Goal: Task Accomplishment & Management: Manage account settings

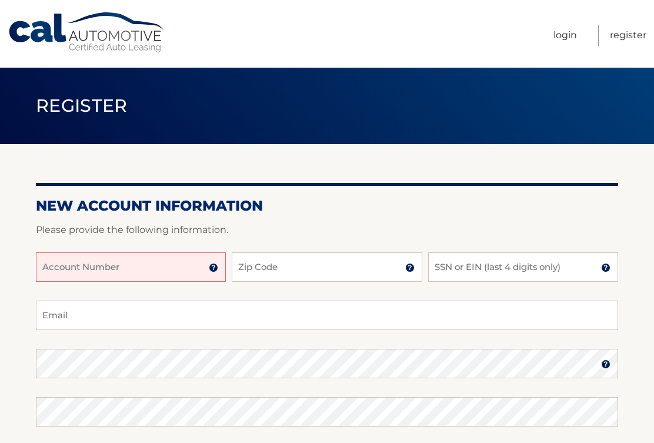
click at [59, 261] on input "Account Number" at bounding box center [131, 266] width 190 height 29
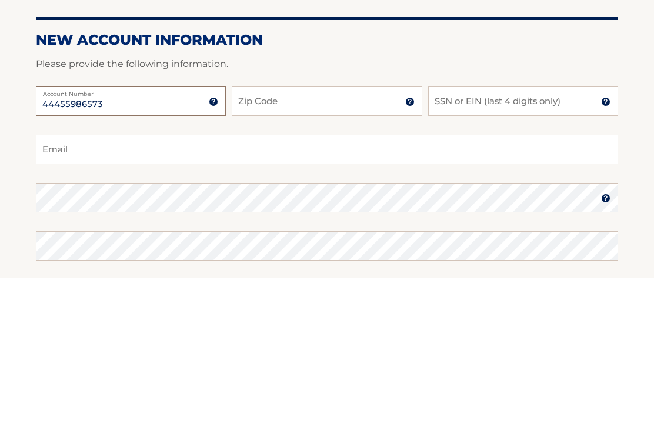
type input "44455986573"
click at [248, 252] on input "Zip Code" at bounding box center [327, 266] width 190 height 29
type input "10701"
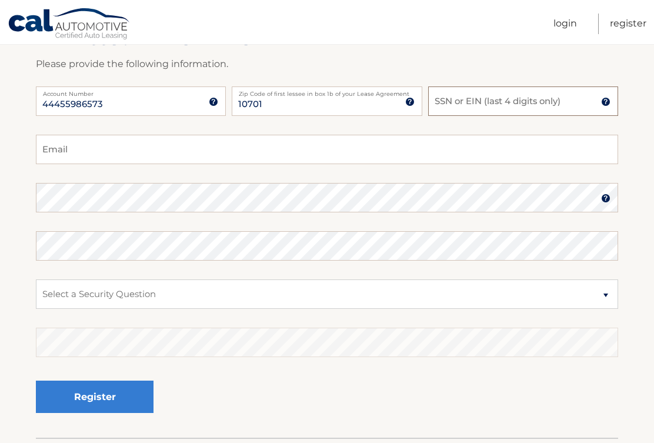
click at [449, 100] on input "SSN or EIN (last 4 digits only)" at bounding box center [523, 100] width 190 height 29
type input "8273"
click at [51, 151] on input "Email" at bounding box center [327, 149] width 582 height 29
type input "oldfax@aol.com"
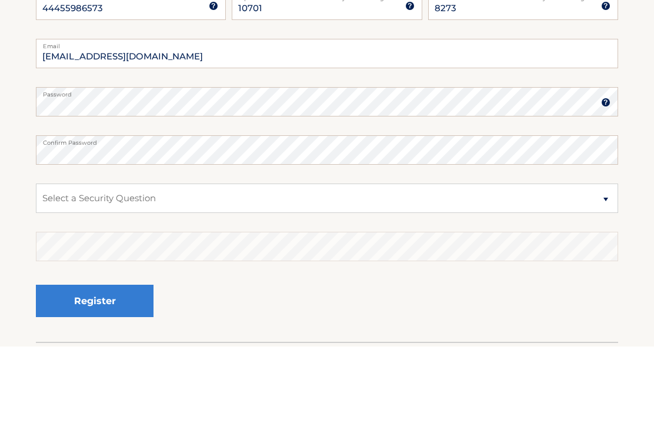
scroll to position [249, 0]
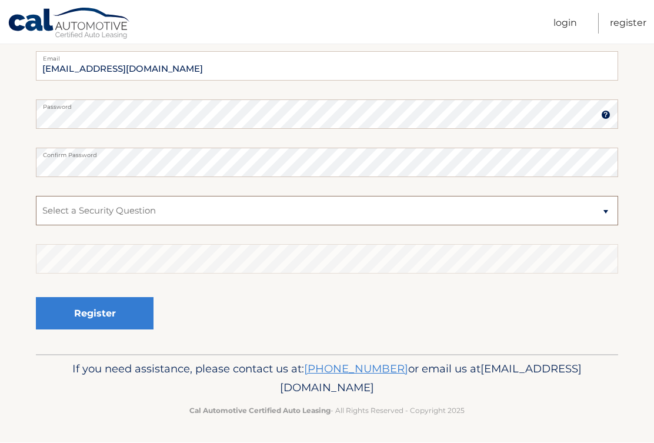
click at [607, 213] on select "Select a Security Question What was the name of your elementary school? What is…" at bounding box center [327, 210] width 582 height 29
select select "3"
click at [59, 212] on select "Select a Security Question What was the name of your elementary school? What is…" at bounding box center [327, 210] width 582 height 29
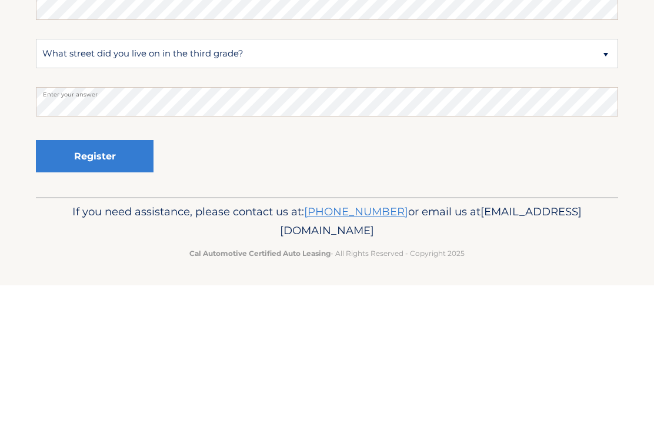
click at [92, 298] on button "Register" at bounding box center [95, 314] width 118 height 32
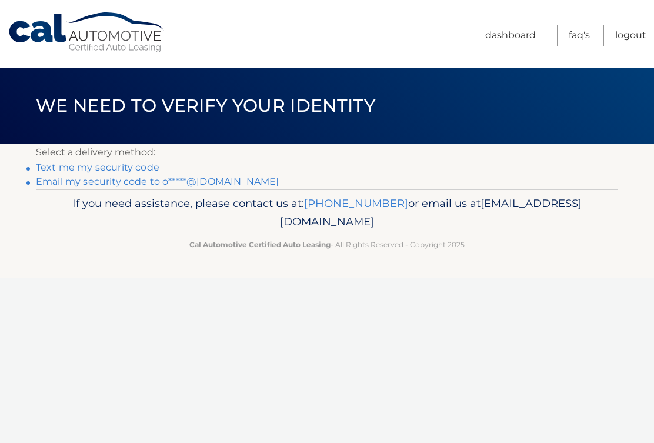
click at [575, 302] on div "Cal Automotive Menu Dashboard FAQ's Logout ×" at bounding box center [327, 221] width 654 height 443
click at [65, 168] on link "Text me my security code" at bounding box center [98, 167] width 124 height 11
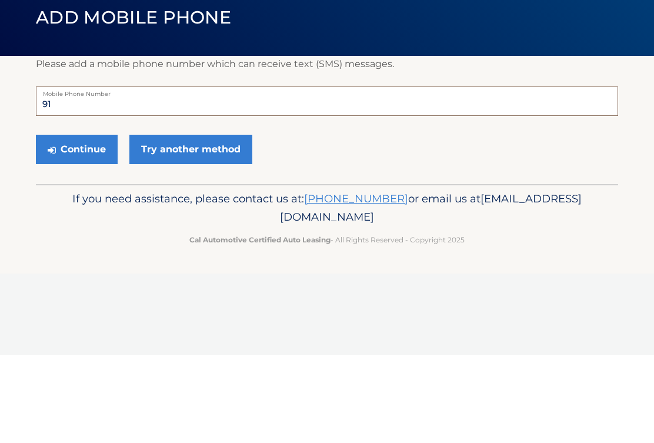
type input "9"
type input "9176817242"
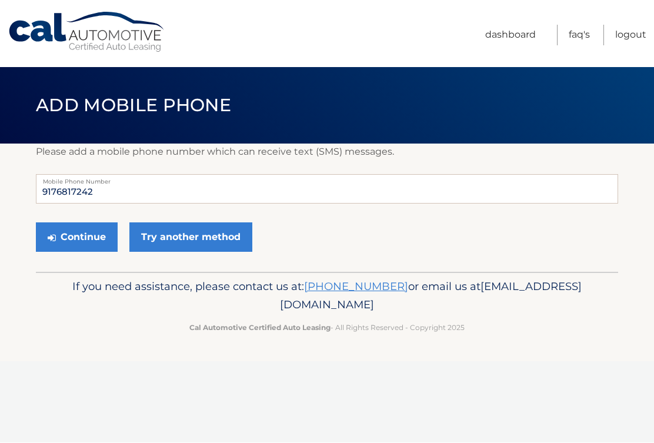
click at [79, 235] on button "Continue" at bounding box center [77, 237] width 82 height 29
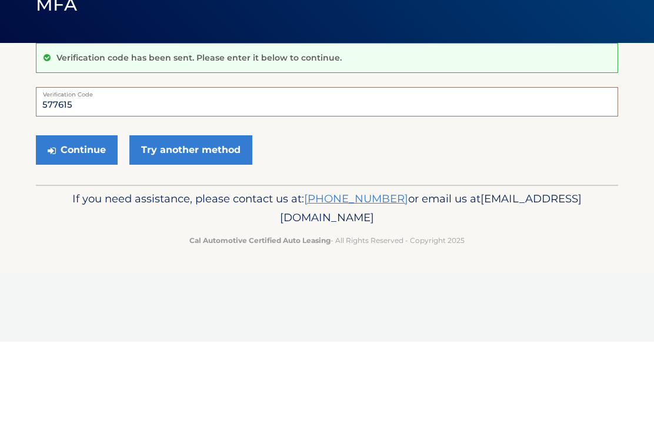
type input "577615"
click at [75, 236] on button "Continue" at bounding box center [77, 250] width 82 height 29
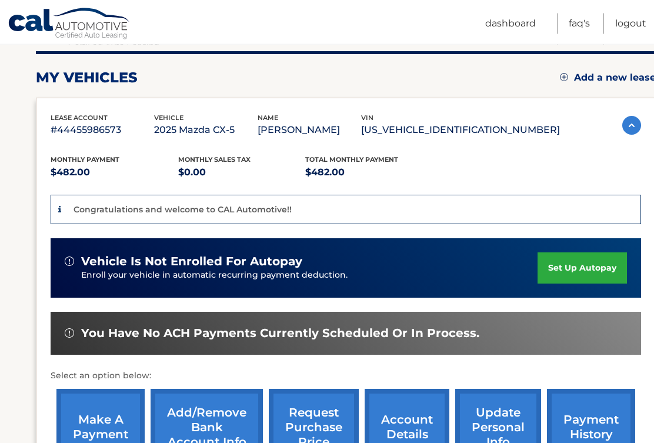
scroll to position [169, 0]
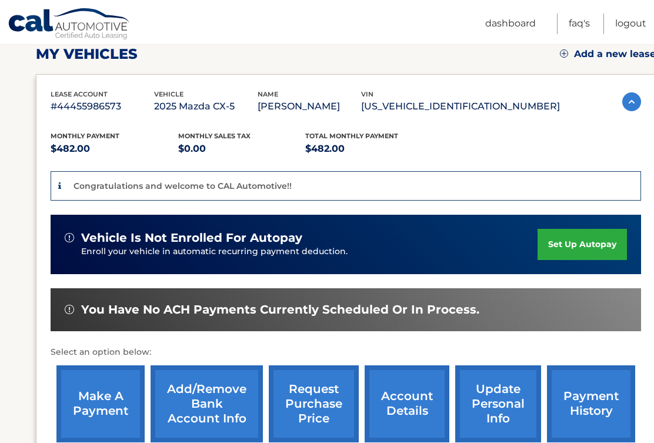
click at [576, 245] on link "set up autopay" at bounding box center [582, 244] width 89 height 31
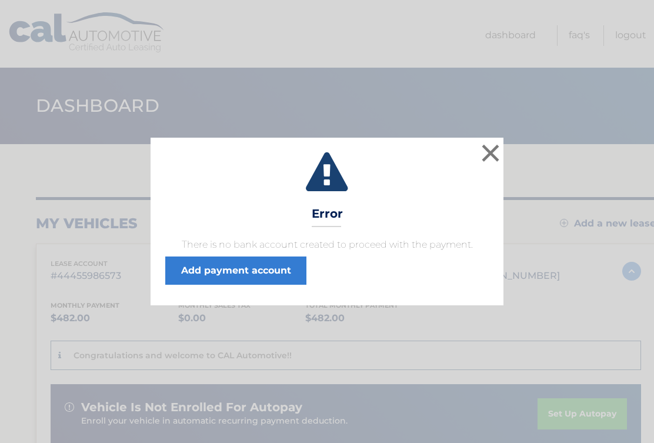
click at [229, 266] on link "Add payment account" at bounding box center [235, 270] width 141 height 28
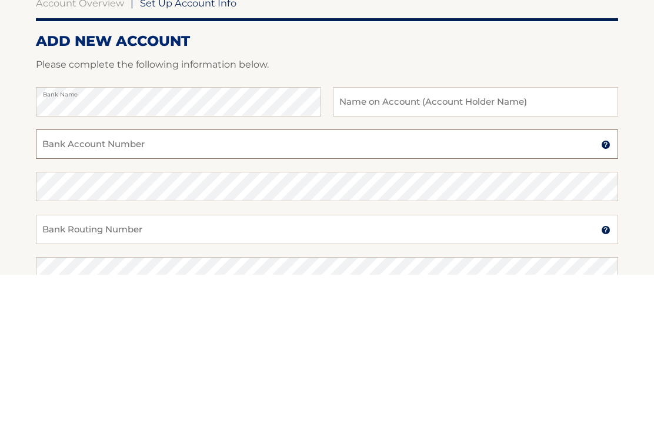
click at [56, 298] on input "Bank Account Number" at bounding box center [327, 312] width 582 height 29
type input "707170539"
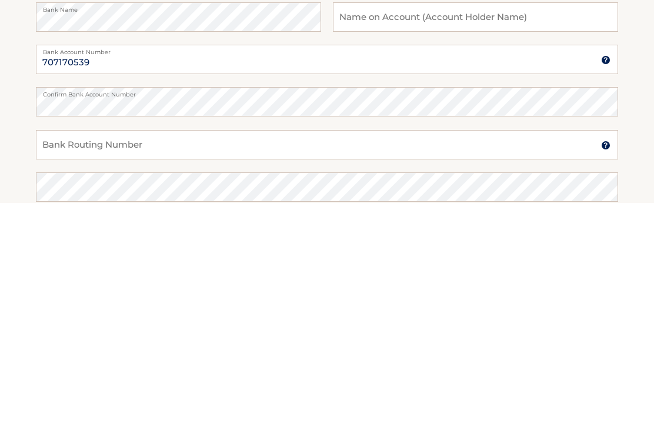
scroll to position [238, 0]
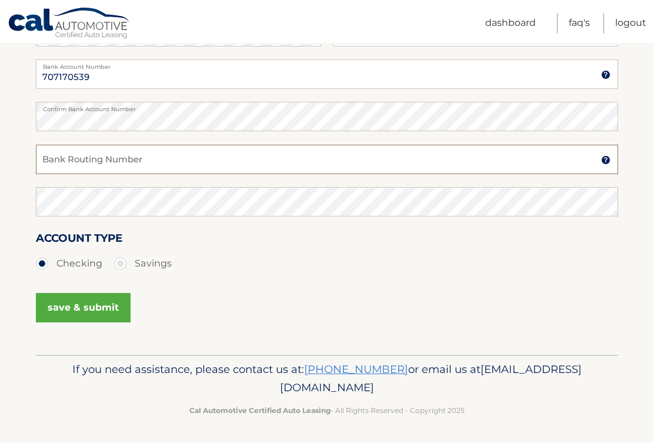
click at [44, 162] on input "Bank Routing Number" at bounding box center [327, 159] width 582 height 29
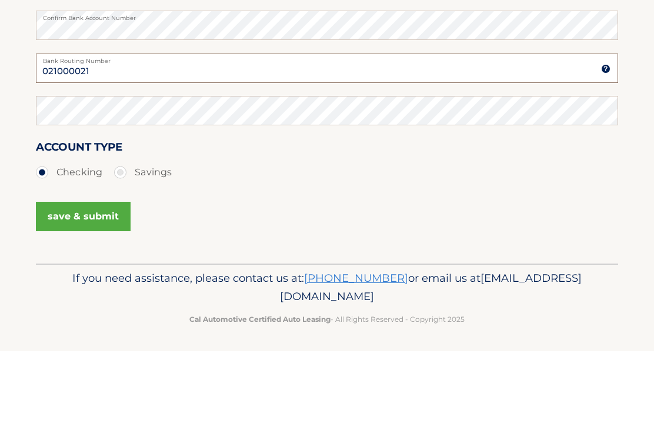
type input "021000021"
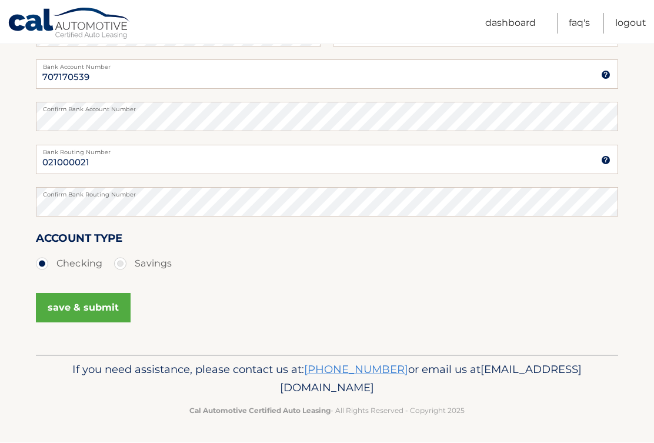
click at [83, 306] on button "save & submit" at bounding box center [83, 307] width 95 height 29
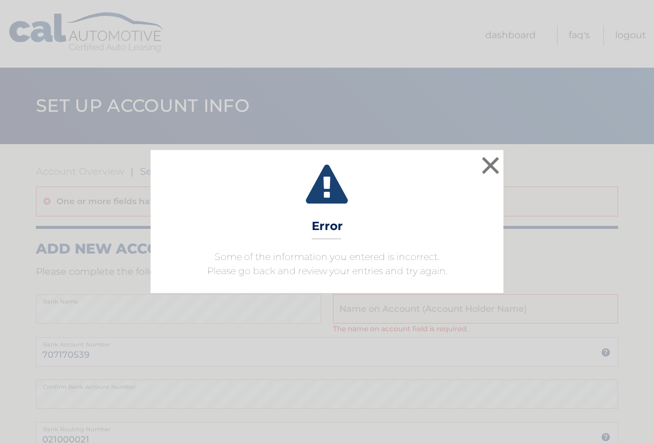
click at [486, 166] on button "×" at bounding box center [491, 166] width 24 height 24
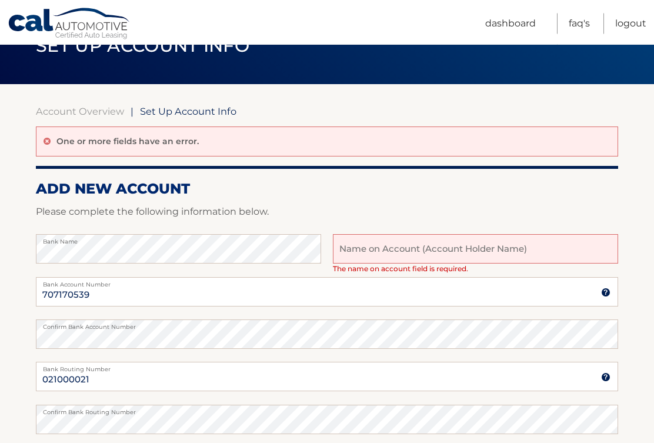
scroll to position [101, 0]
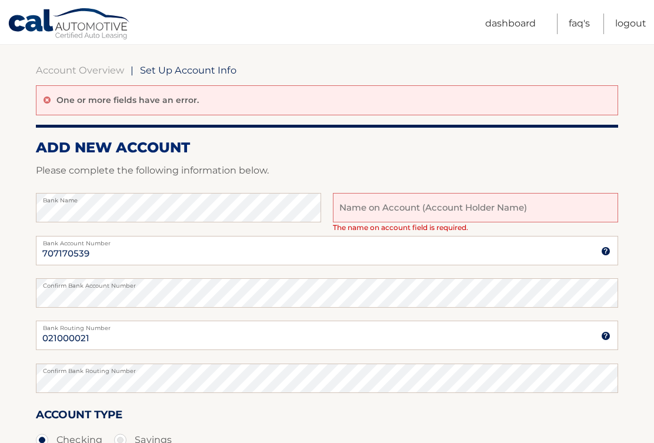
click at [350, 208] on input "text" at bounding box center [475, 207] width 285 height 29
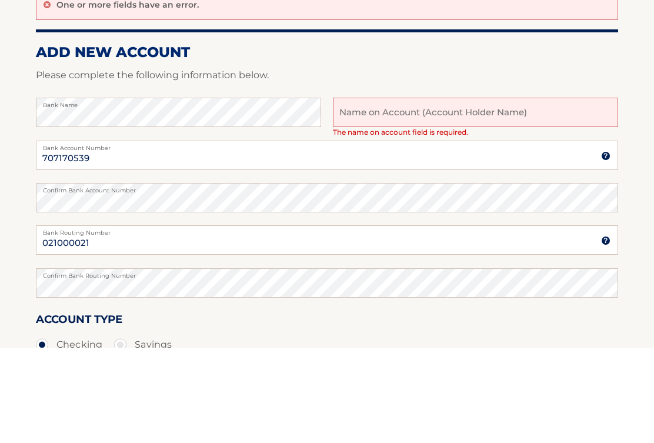
type input "Joseph Fox"
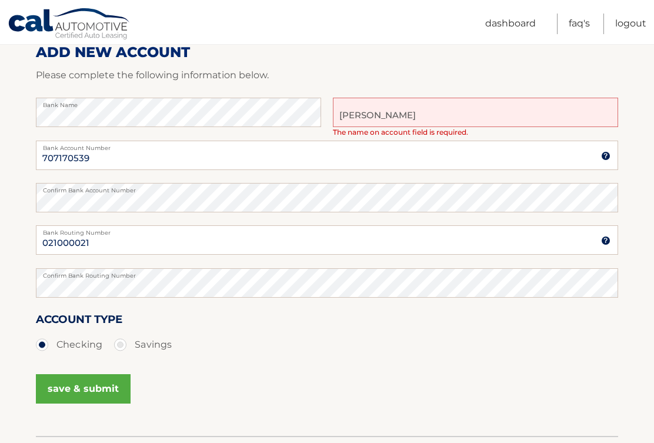
click at [75, 386] on button "save & submit" at bounding box center [83, 388] width 95 height 29
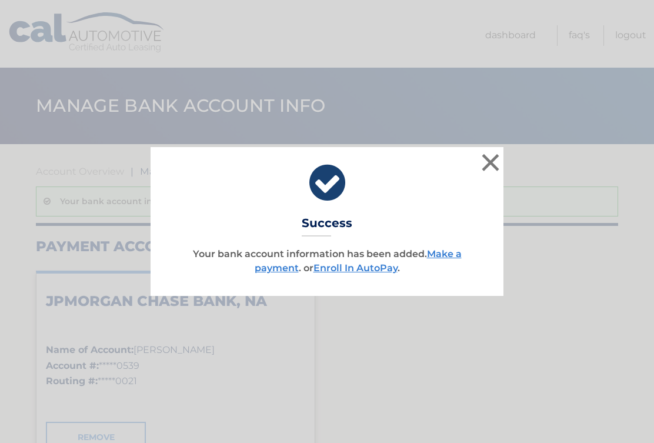
click at [355, 268] on link "Enroll In AutoPay" at bounding box center [355, 267] width 84 height 11
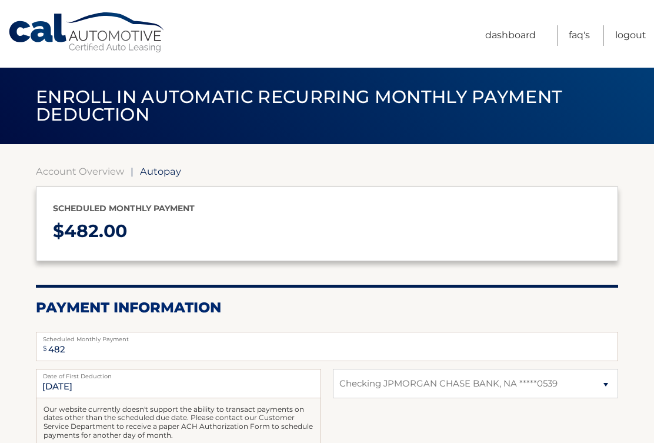
select select "YTRjNDQ1OTEtYzRiYS00ZDY4LThkNGYtMWQ4ZjVmY2RjMjcy"
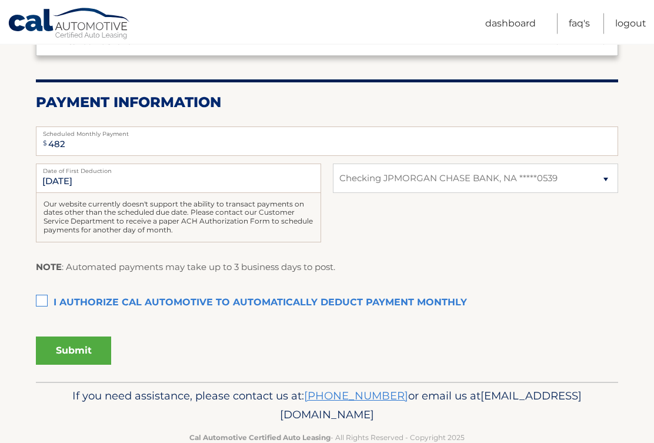
scroll to position [208, 0]
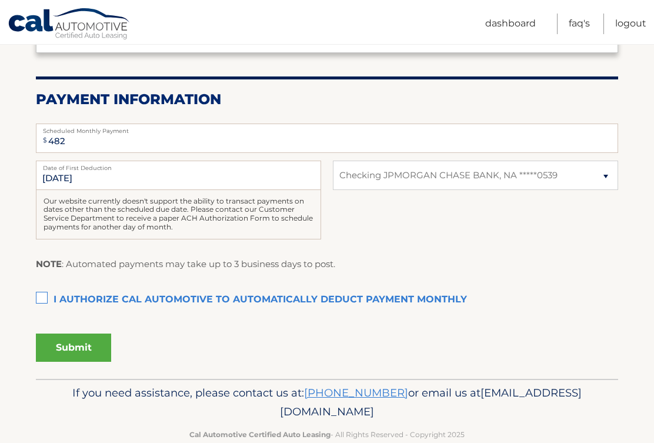
click at [43, 300] on label "I authorize cal automotive to automatically deduct payment monthly This checkbo…" at bounding box center [327, 300] width 582 height 24
click at [0, 0] on input "I authorize cal automotive to automatically deduct payment monthly This checkbo…" at bounding box center [0, 0] width 0 height 0
click at [71, 343] on button "Submit" at bounding box center [73, 347] width 75 height 28
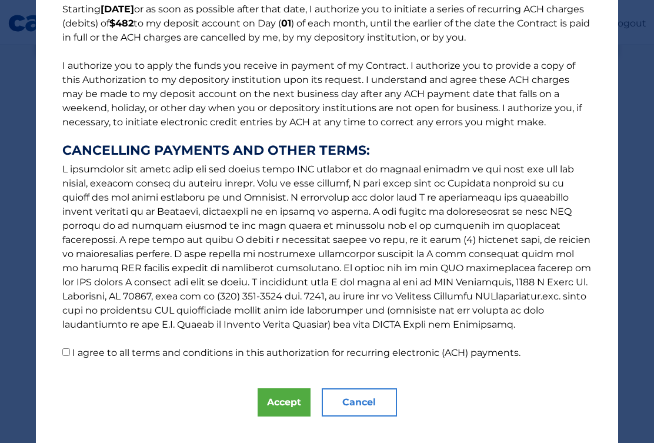
scroll to position [106, 0]
click at [66, 355] on input "I agree to all terms and conditions in this authorization for recurring electro…" at bounding box center [66, 353] width 8 height 8
checkbox input "true"
click at [280, 405] on button "Accept" at bounding box center [284, 403] width 53 height 28
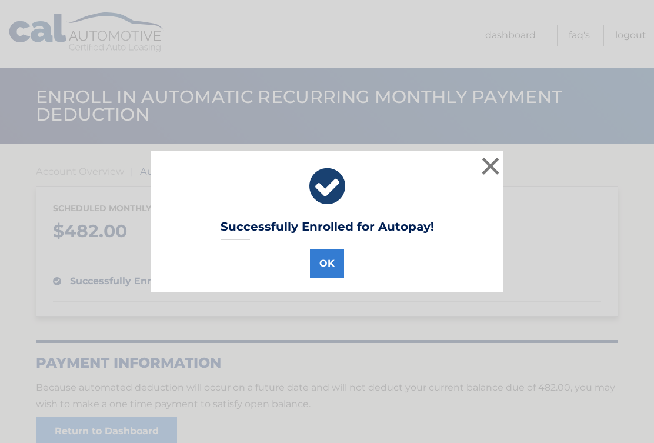
click at [328, 265] on button "OK" at bounding box center [327, 263] width 34 height 28
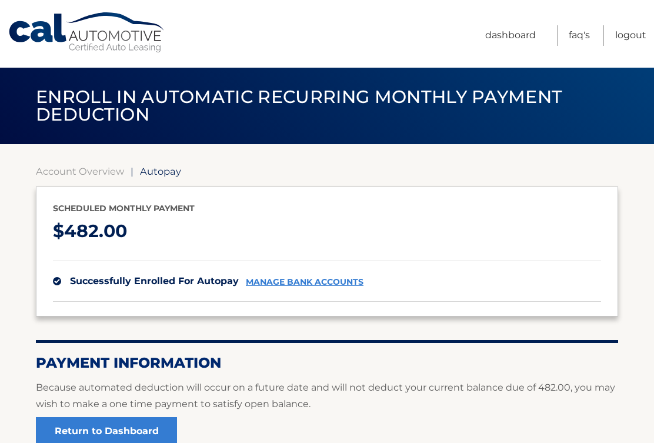
click at [627, 35] on link "Logout" at bounding box center [630, 35] width 31 height 21
